Goal: Task Accomplishment & Management: Use online tool/utility

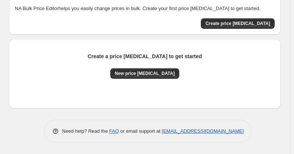
scroll to position [125, 0]
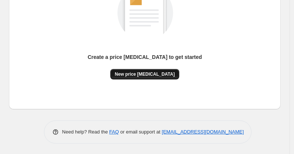
click at [149, 76] on span "New price [MEDICAL_DATA]" at bounding box center [145, 74] width 60 height 6
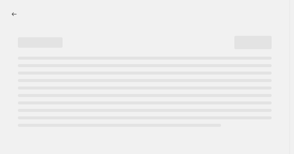
select select "percentage"
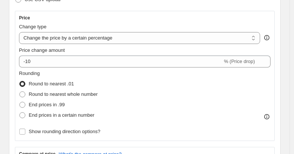
scroll to position [135, 0]
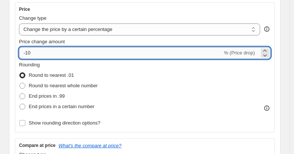
click at [84, 52] on input "-10" at bounding box center [121, 53] width 204 height 12
type input "-1"
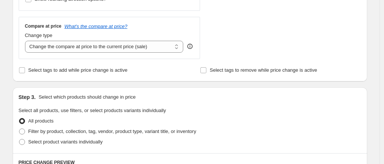
scroll to position [252, 0]
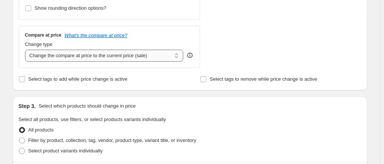
type input "-25"
click at [137, 54] on select "Change the compare at price to the current price (sale) Change the compare at p…" at bounding box center [104, 56] width 158 height 12
select select "remove"
click at [26, 50] on select "Change the compare at price to the current price (sale) Change the compare at p…" at bounding box center [104, 56] width 158 height 12
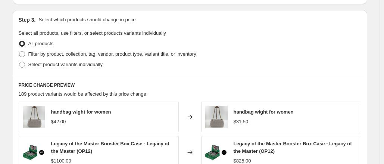
scroll to position [343, 0]
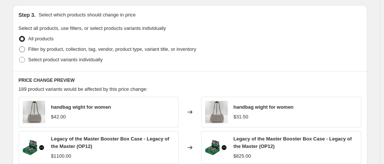
click at [63, 50] on span "Filter by product, collection, tag, vendor, product type, variant title, or inv…" at bounding box center [112, 49] width 168 height 6
click at [19, 47] on input "Filter by product, collection, tag, vendor, product type, variant title, or inv…" at bounding box center [19, 46] width 0 height 0
radio input "true"
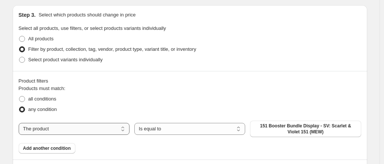
click at [58, 127] on select "The product The product's collection The product's tag The product's vendor The…" at bounding box center [74, 129] width 111 height 12
select select "collection"
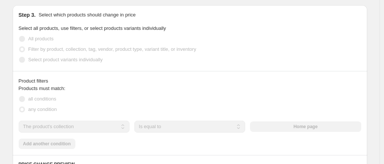
click at [170, 126] on select "Is equal to Is not equal to" at bounding box center [189, 126] width 111 height 12
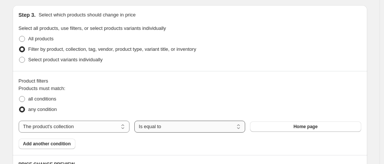
click at [170, 126] on select "Is equal to Is not equal to" at bounding box center [189, 126] width 111 height 12
select select "not_equal"
click at [277, 124] on button "Home page" at bounding box center [305, 126] width 111 height 10
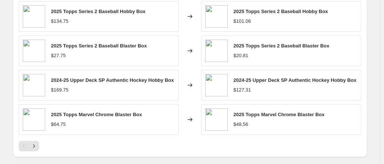
scroll to position [641, 0]
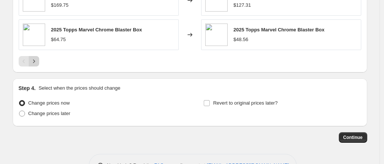
click at [38, 59] on icon "Next" at bounding box center [33, 60] width 7 height 7
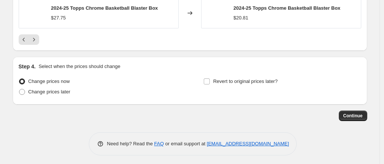
scroll to position [664, 0]
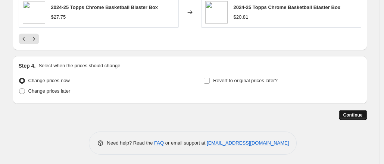
click at [298, 114] on span "Continue" at bounding box center [352, 115] width 19 height 6
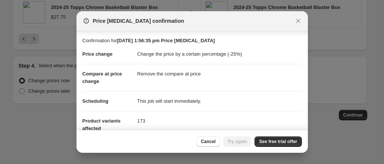
scroll to position [95, 0]
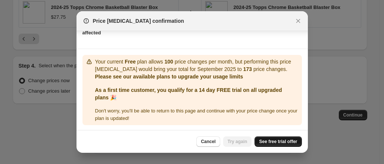
click at [266, 139] on span "See free trial offer" at bounding box center [278, 141] width 38 height 6
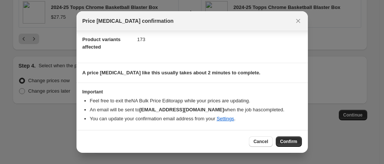
scroll to position [81, 0]
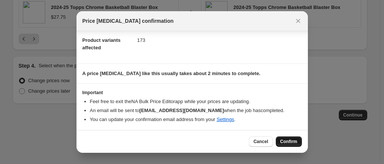
click at [283, 140] on span "Confirm" at bounding box center [288, 141] width 17 height 6
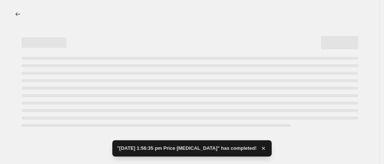
select select "percentage"
select select "remove"
select select "collection"
select select "not_equal"
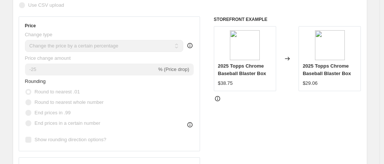
scroll to position [203, 0]
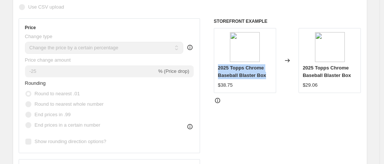
drag, startPoint x: 219, startPoint y: 50, endPoint x: 276, endPoint y: 59, distance: 58.2
click at [276, 59] on div "2025 Topps Chrome Baseball Blaster Box $38.75" at bounding box center [245, 60] width 62 height 65
copy span "2025 Topps Chrome Baseball Blaster Box"
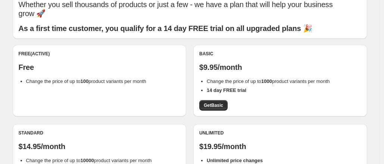
scroll to position [38, 0]
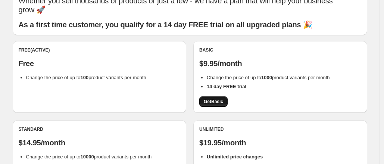
click at [218, 100] on span "Get Basic" at bounding box center [213, 101] width 19 height 6
